Goal: Navigation & Orientation: Find specific page/section

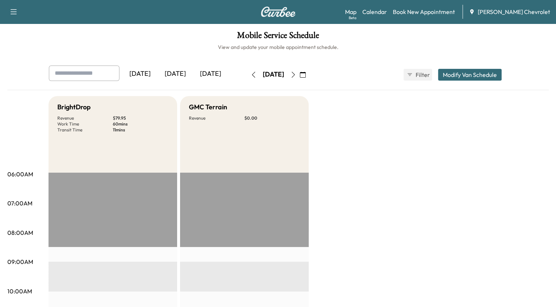
click at [306, 74] on icon "button" at bounding box center [303, 75] width 6 height 6
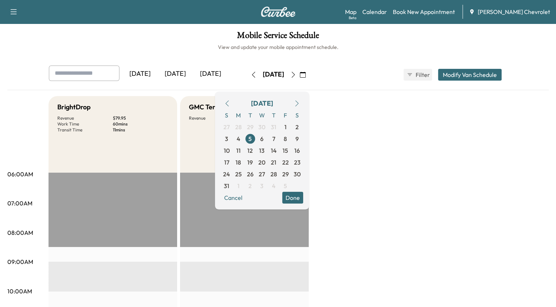
click at [299, 103] on icon "button" at bounding box center [296, 103] width 3 height 6
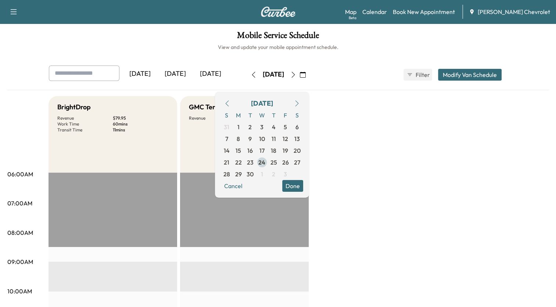
click at [265, 163] on span "24" at bounding box center [261, 162] width 7 height 9
click at [303, 185] on button "Done" at bounding box center [292, 186] width 21 height 12
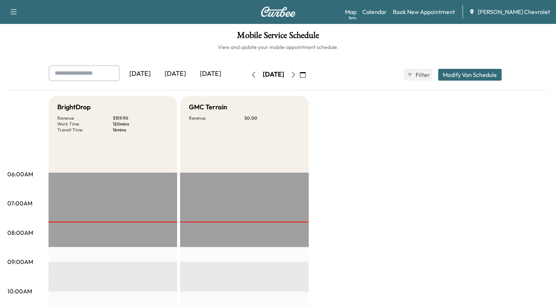
click at [296, 75] on icon "button" at bounding box center [293, 75] width 6 height 6
click at [296, 76] on icon "button" at bounding box center [293, 75] width 6 height 6
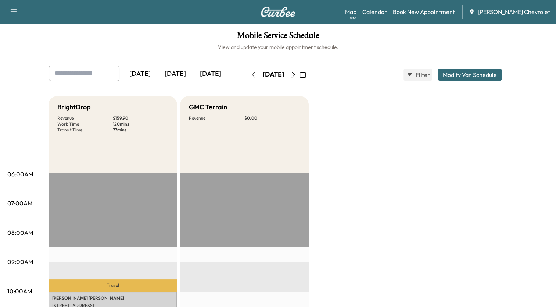
click at [296, 74] on icon "button" at bounding box center [293, 75] width 6 height 6
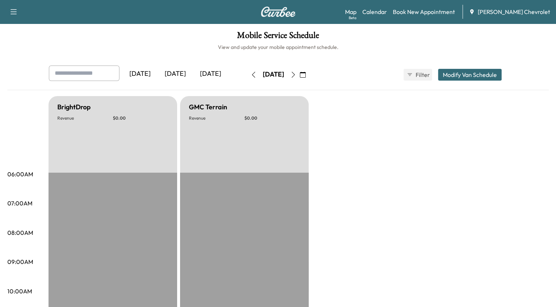
click at [300, 74] on button "button" at bounding box center [293, 75] width 13 height 12
click at [296, 74] on icon "button" at bounding box center [293, 75] width 6 height 6
